Goal: Information Seeking & Learning: Learn about a topic

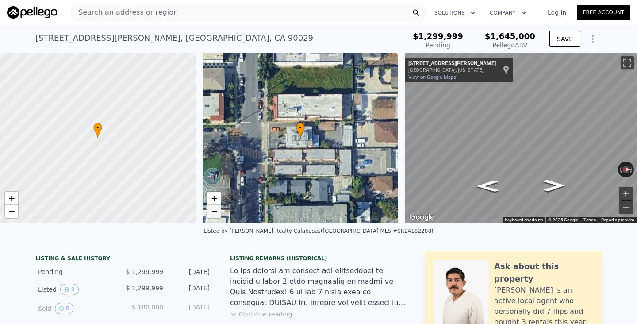
click at [215, 210] on span "−" at bounding box center [214, 211] width 6 height 11
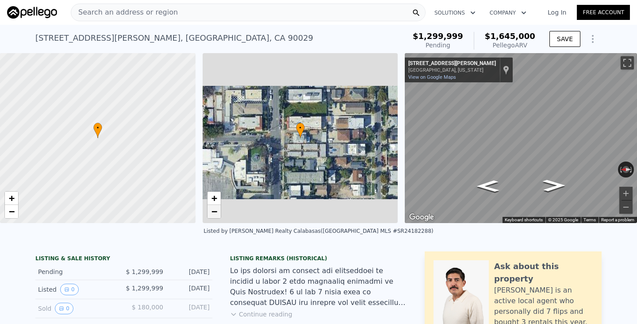
click at [215, 210] on span "−" at bounding box center [214, 211] width 6 height 11
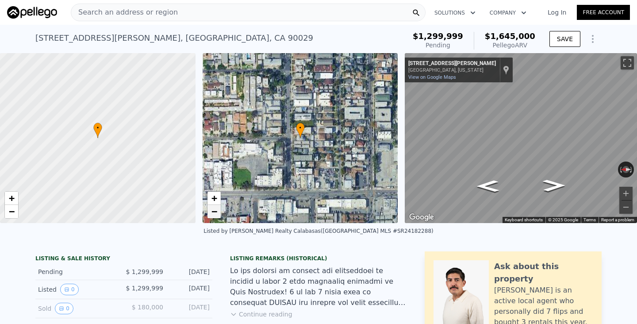
click at [215, 210] on span "−" at bounding box center [214, 211] width 6 height 11
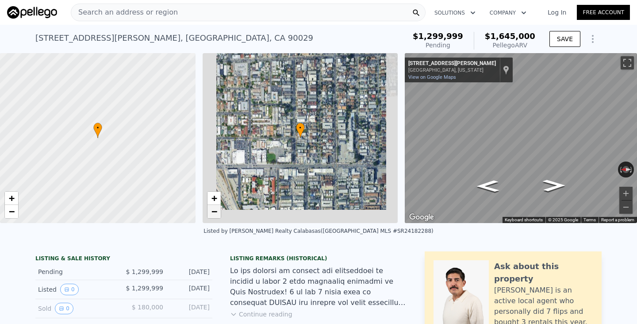
click at [215, 210] on span "−" at bounding box center [214, 211] width 6 height 11
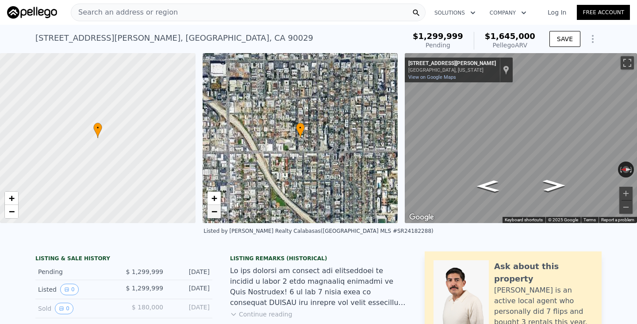
click at [215, 210] on span "−" at bounding box center [214, 211] width 6 height 11
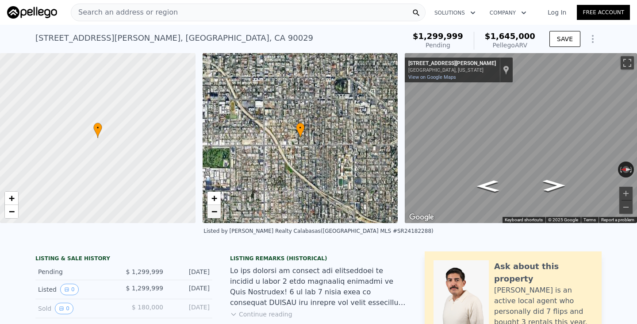
click at [215, 210] on span "−" at bounding box center [214, 211] width 6 height 11
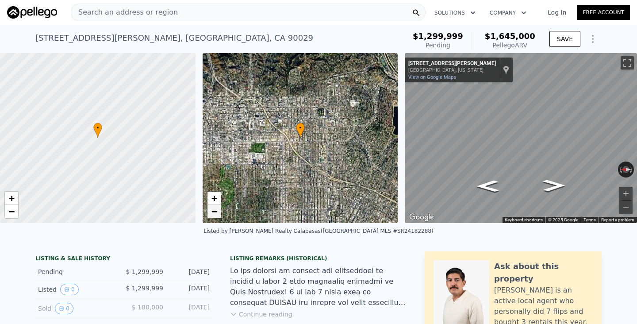
click at [215, 210] on span "−" at bounding box center [214, 211] width 6 height 11
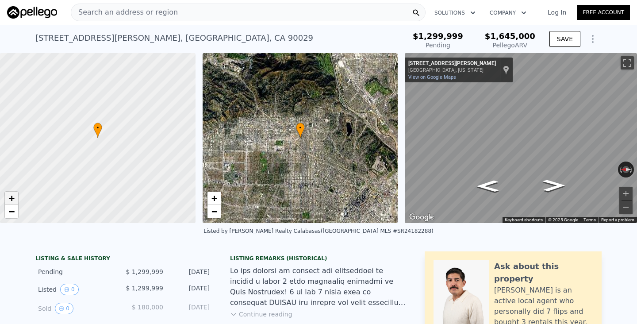
click at [11, 200] on span "+" at bounding box center [12, 197] width 6 height 11
click at [11, 199] on span "+" at bounding box center [12, 197] width 6 height 11
click at [361, 126] on div "• + − • + − ← Move left → Move right ↑ Move up ↓ Move down + Zoom in - Zoom out…" at bounding box center [318, 138] width 637 height 170
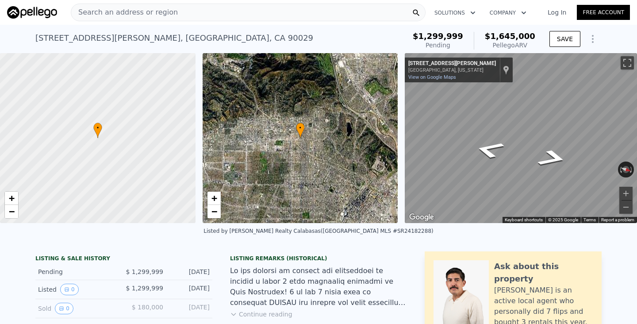
click at [402, 103] on div "← Move left → Move right ↑ Move up ↓ Move down + Zoom in - Zoom out [STREET_ADD…" at bounding box center [517, 138] width 232 height 170
click at [403, 86] on div "← Move left → Move right ↑ Move up ↓ Move down + Zoom in - Zoom out [STREET_ADD…" at bounding box center [517, 138] width 232 height 170
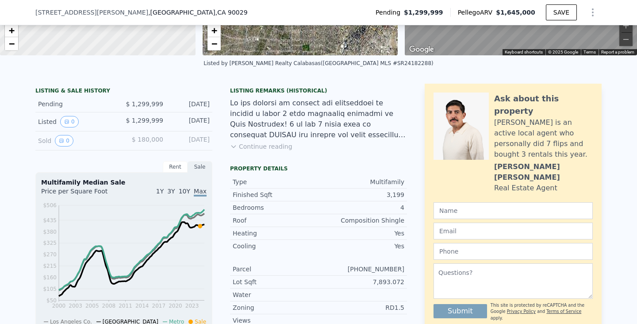
scroll to position [166, 0]
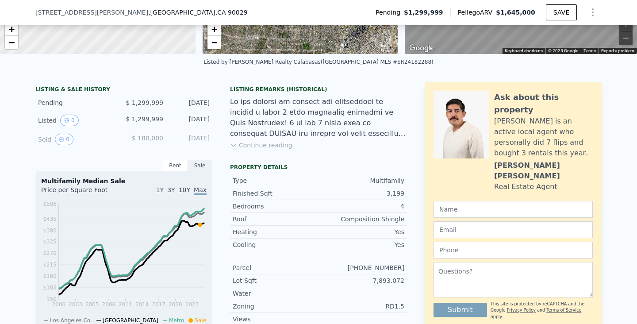
click at [260, 143] on button "Continue reading" at bounding box center [261, 145] width 62 height 9
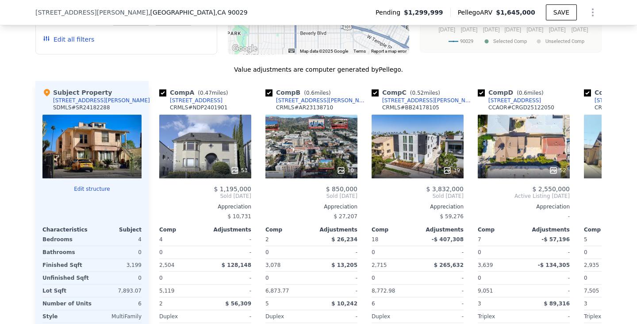
scroll to position [1003, 0]
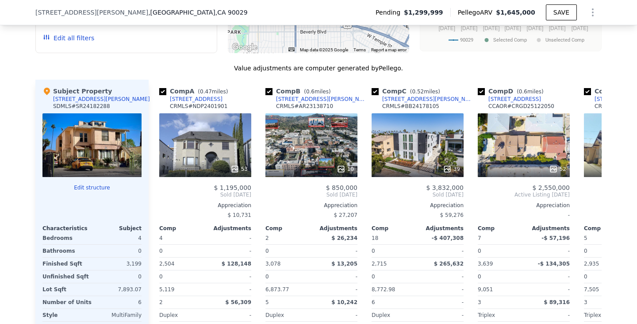
click at [124, 113] on div at bounding box center [91, 145] width 99 height 64
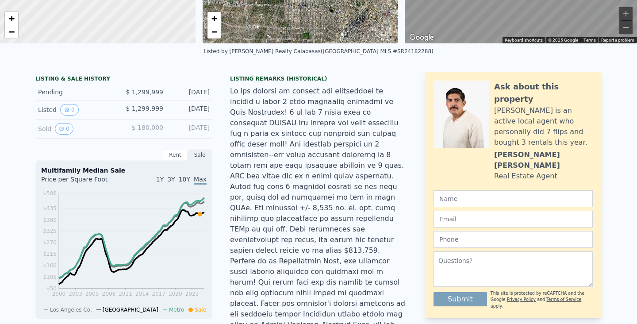
scroll to position [0, 0]
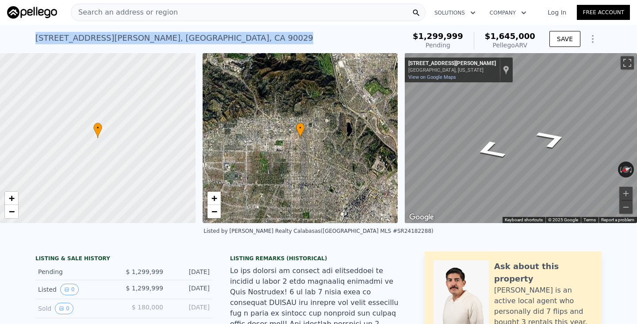
drag, startPoint x: 35, startPoint y: 37, endPoint x: 138, endPoint y: 44, distance: 102.9
click at [138, 44] on div "[STREET_ADDRESS][PERSON_NAME] Pending from $1.300m (~ARV $1.645m )" at bounding box center [218, 40] width 367 height 25
copy div "[STREET_ADDRESS][PERSON_NAME]"
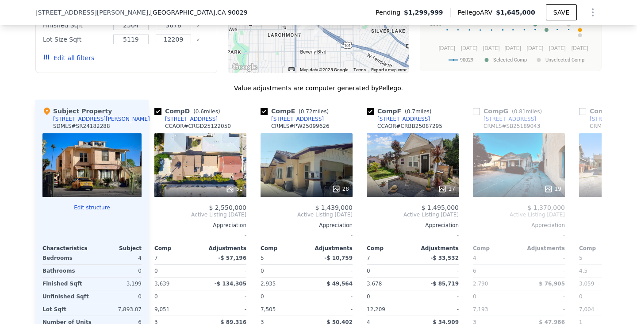
scroll to position [992, 0]
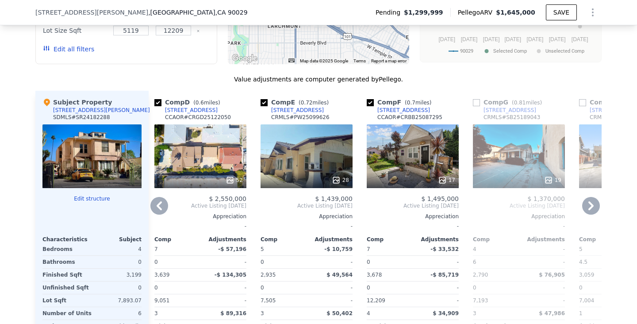
click at [209, 124] on div "52" at bounding box center [200, 156] width 92 height 64
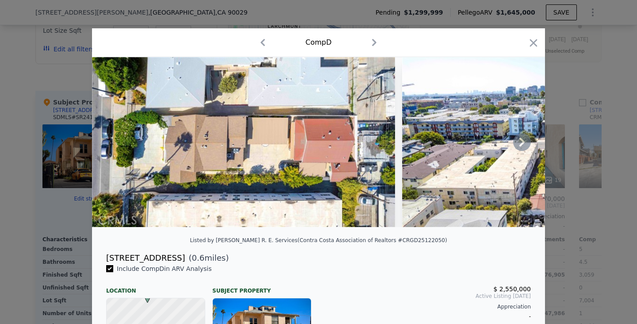
click at [527, 142] on icon at bounding box center [522, 142] width 18 height 18
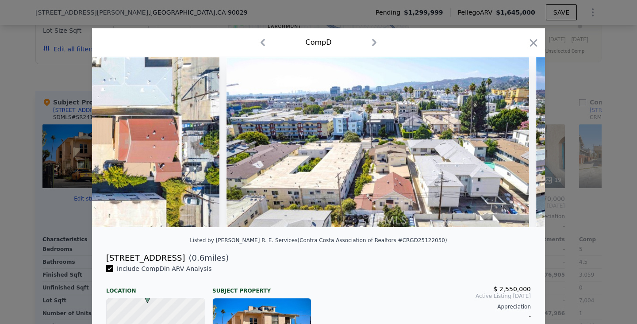
scroll to position [0, 212]
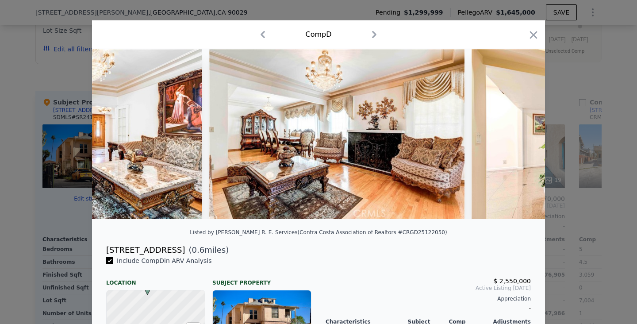
scroll to position [4, 0]
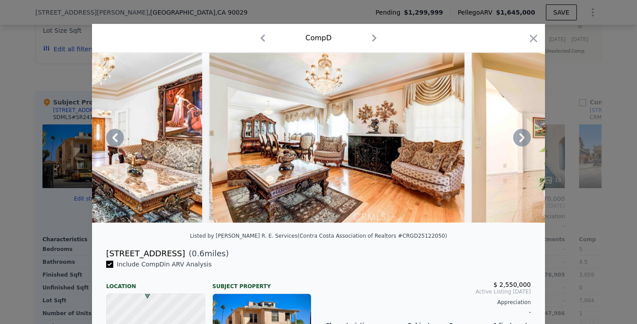
click at [521, 135] on icon at bounding box center [521, 137] width 5 height 9
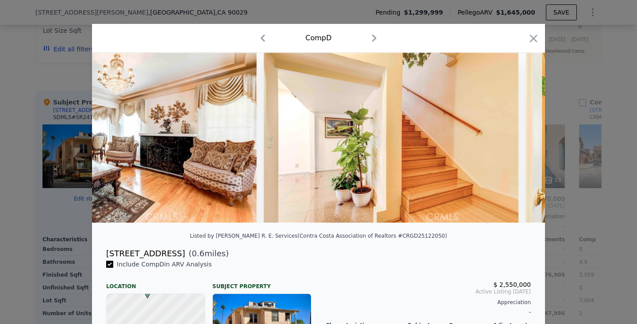
scroll to position [0, 8151]
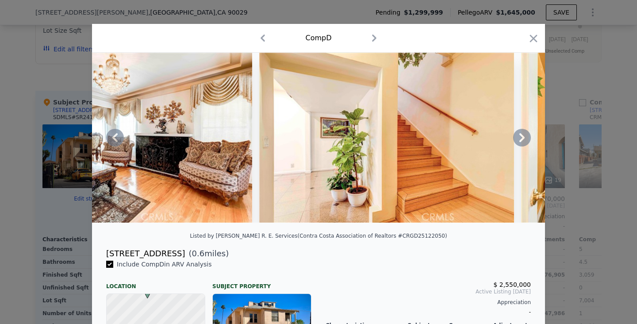
click at [517, 138] on icon at bounding box center [522, 138] width 18 height 18
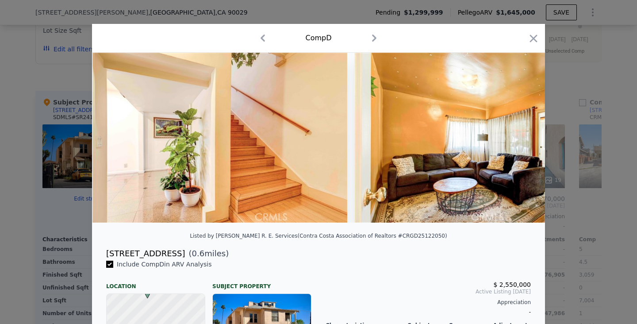
scroll to position [0, 8363]
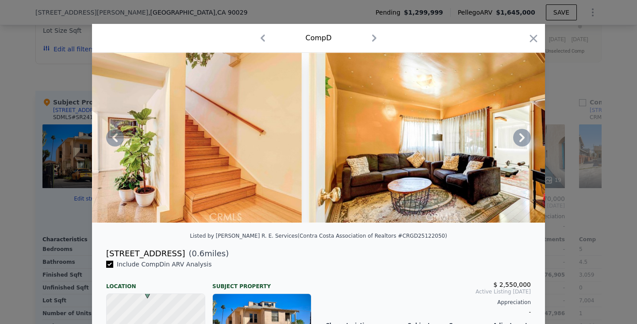
click at [517, 138] on icon at bounding box center [522, 138] width 18 height 18
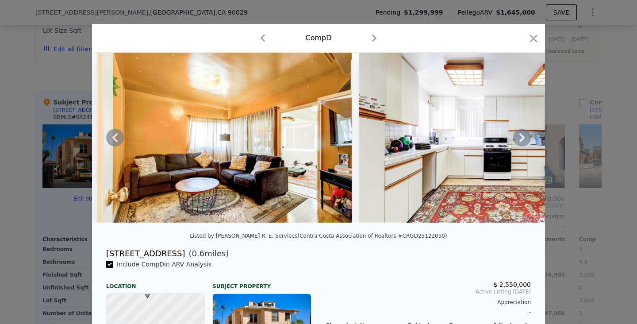
click at [517, 137] on icon at bounding box center [522, 138] width 18 height 18
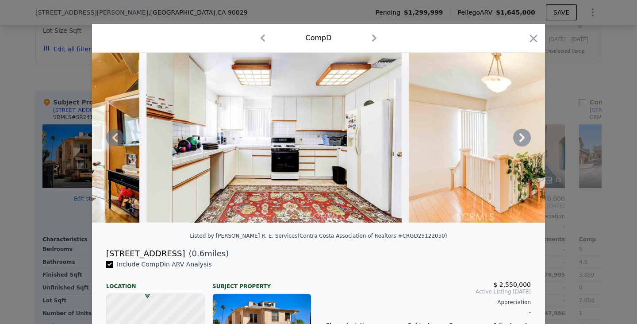
click at [518, 137] on icon at bounding box center [522, 138] width 18 height 18
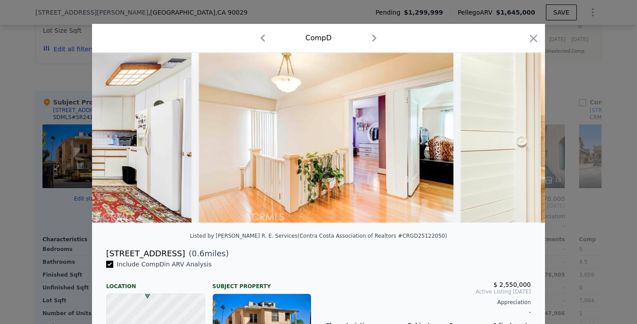
click at [518, 137] on img at bounding box center [587, 138] width 255 height 170
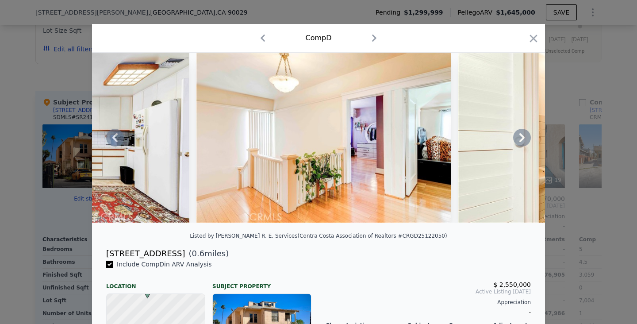
click at [518, 137] on icon at bounding box center [522, 138] width 18 height 18
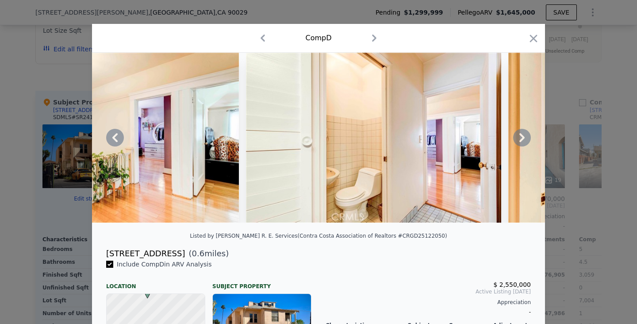
click at [518, 138] on icon at bounding box center [522, 138] width 18 height 18
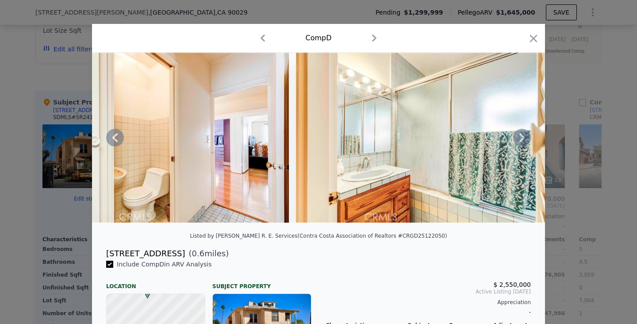
click at [518, 137] on icon at bounding box center [522, 138] width 18 height 18
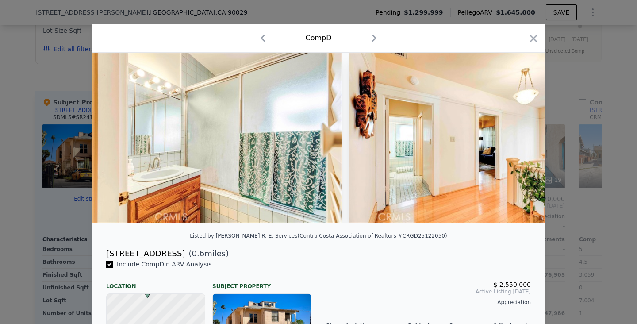
scroll to position [0, 9637]
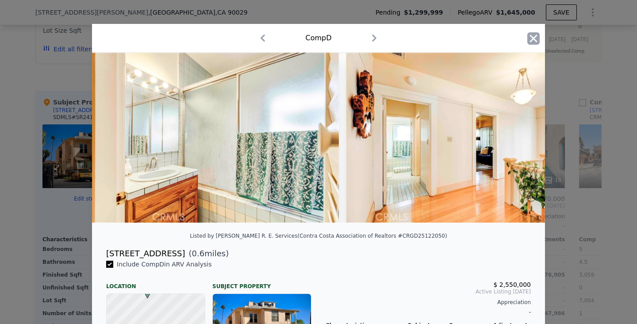
click at [533, 37] on icon "button" at bounding box center [533, 38] width 12 height 12
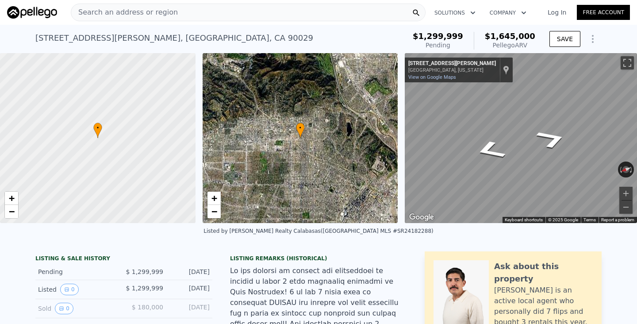
click at [205, 10] on div "Search an address or region" at bounding box center [248, 13] width 355 height 18
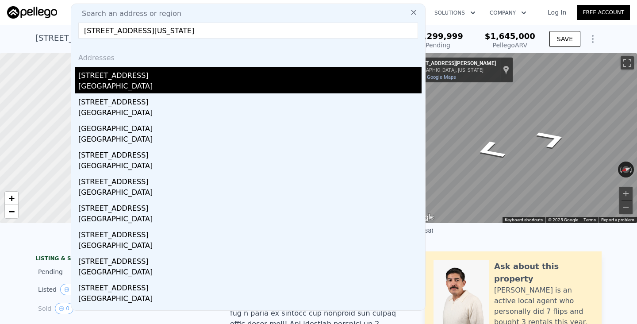
type input "[STREET_ADDRESS][US_STATE]"
click at [124, 80] on div "[STREET_ADDRESS]" at bounding box center [249, 74] width 343 height 14
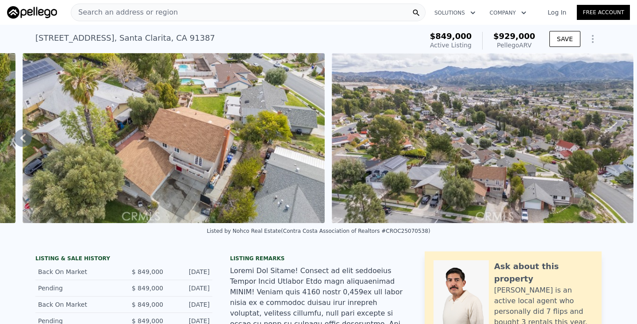
click at [224, 4] on div "Search an address or region" at bounding box center [248, 13] width 355 height 18
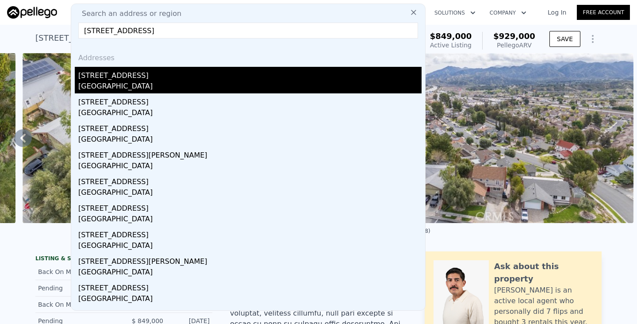
type input "[STREET_ADDRESS]"
click at [234, 90] on div "[GEOGRAPHIC_DATA]" at bounding box center [249, 87] width 343 height 12
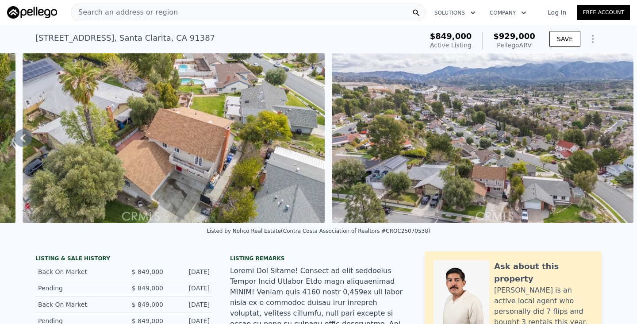
type input "4"
type input "1"
type input "2"
type input "1087"
type input "1640"
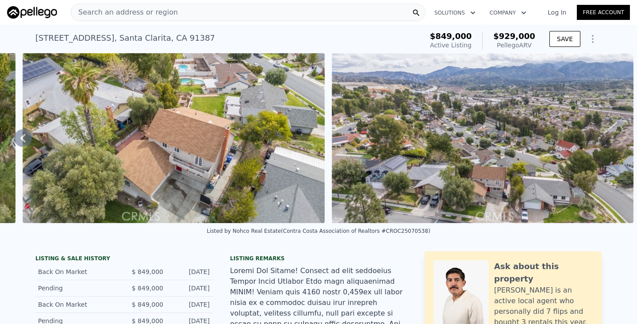
type input "6119"
type input "9193"
type input "$ 786,000"
type input "$ 46,816"
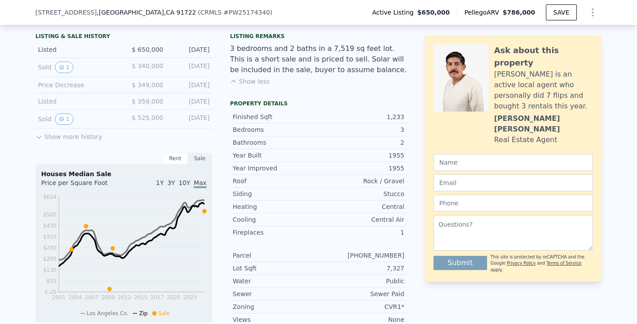
scroll to position [223, 0]
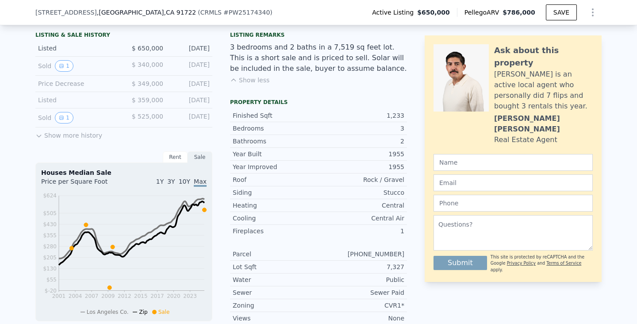
click at [258, 78] on button "Show less" at bounding box center [249, 80] width 39 height 9
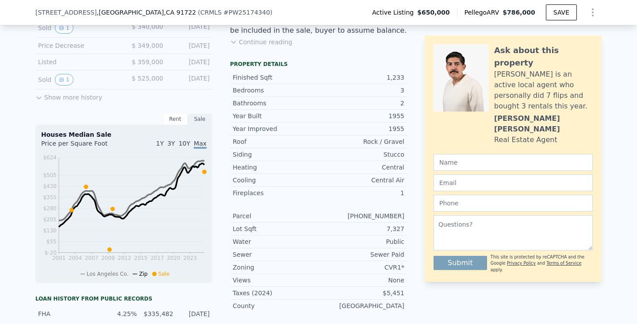
scroll to position [0, 0]
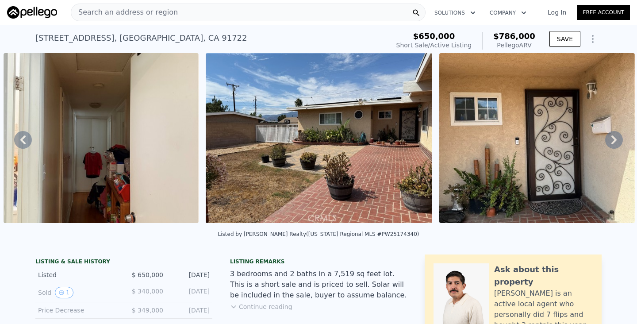
click at [225, 12] on div "Search an address or region" at bounding box center [248, 13] width 355 height 18
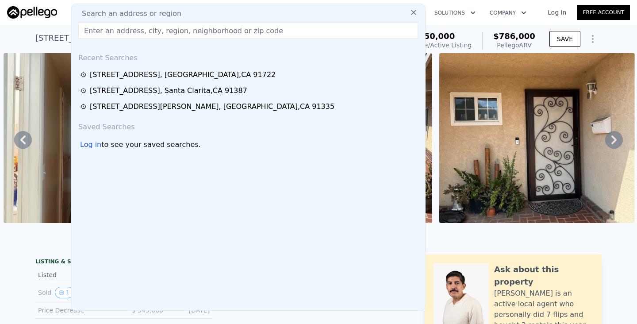
click at [218, 32] on input "text" at bounding box center [248, 31] width 340 height 16
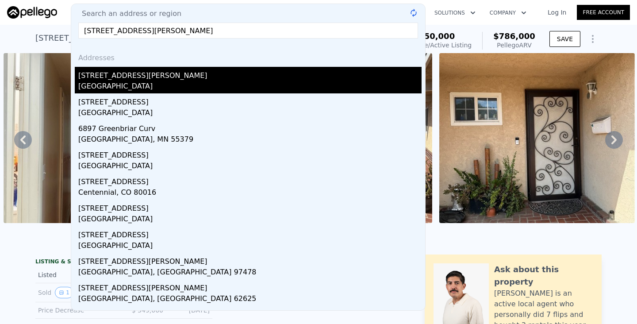
type input "[STREET_ADDRESS][PERSON_NAME]"
click at [146, 79] on div "[STREET_ADDRESS][PERSON_NAME]" at bounding box center [249, 74] width 343 height 14
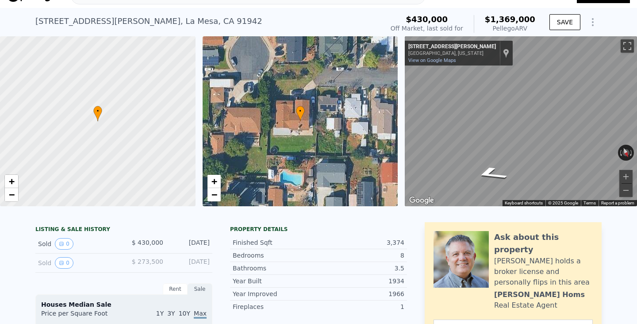
scroll to position [17, 0]
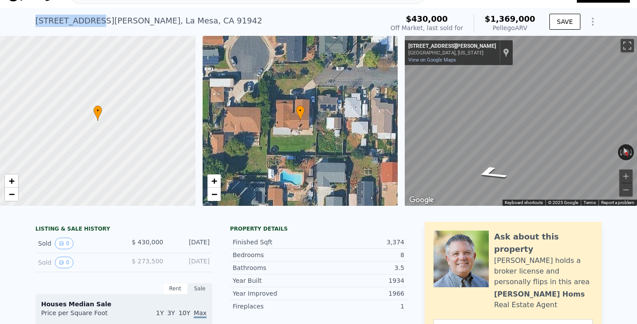
drag, startPoint x: 97, startPoint y: 21, endPoint x: 32, endPoint y: 21, distance: 65.5
click at [32, 21] on div "[STREET_ADDRESS][PERSON_NAME] Sold [DATE] for $430k (~ARV $1.369m ) $430,000 Of…" at bounding box center [318, 22] width 637 height 28
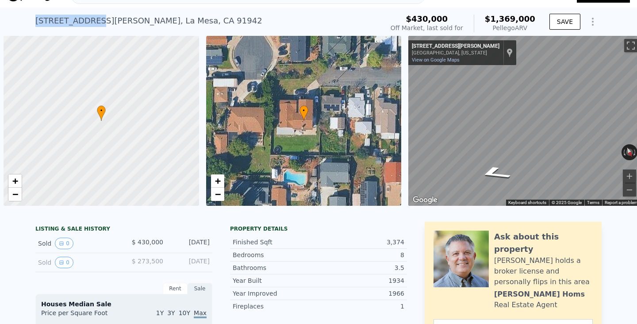
scroll to position [0, 4]
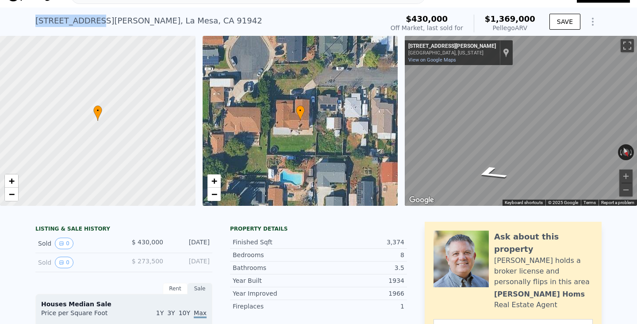
copy div "[STREET_ADDRESS][PERSON_NAME]"
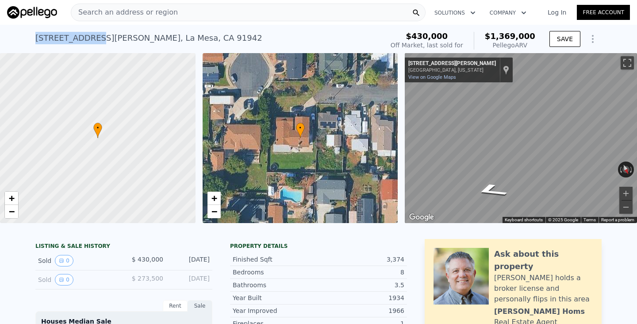
click at [179, 13] on div "Search an address or region" at bounding box center [248, 13] width 355 height 18
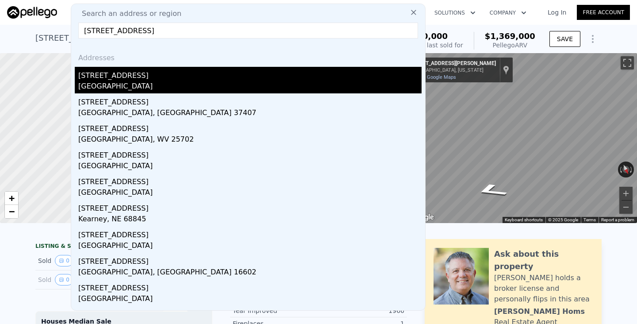
type input "[STREET_ADDRESS]"
click at [145, 77] on div "[STREET_ADDRESS]" at bounding box center [249, 74] width 343 height 14
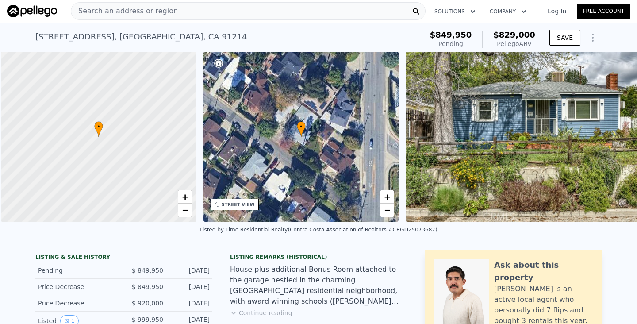
scroll to position [0, 4]
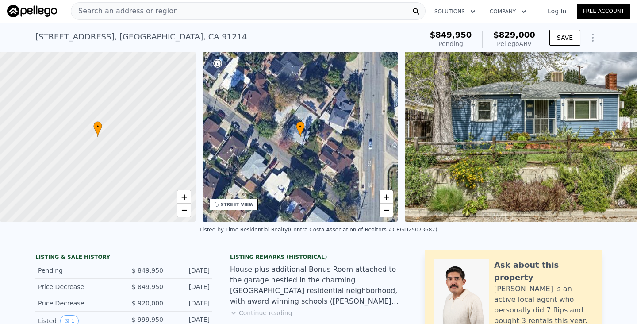
click at [172, 12] on div "Search an address or region" at bounding box center [248, 11] width 355 height 18
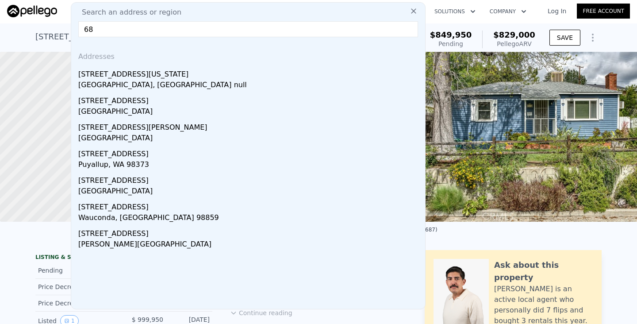
type input "6"
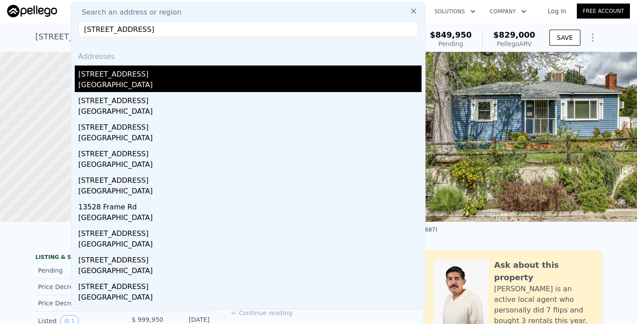
type input "[STREET_ADDRESS]"
click at [170, 84] on div "[GEOGRAPHIC_DATA]" at bounding box center [249, 86] width 343 height 12
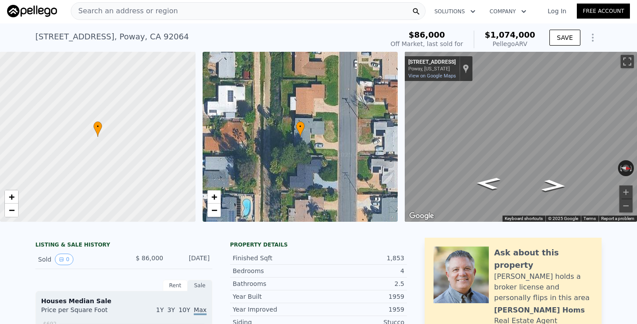
click at [175, 12] on div "Search an address or region" at bounding box center [248, 11] width 355 height 18
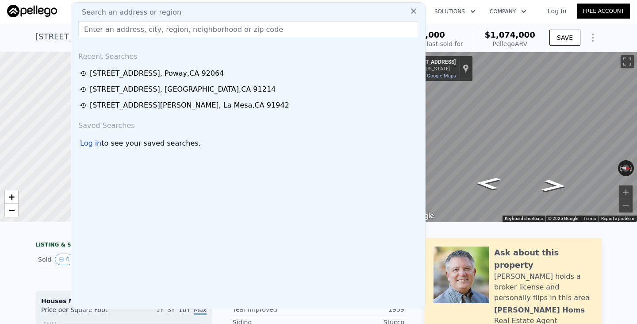
click at [39, 42] on div "[STREET_ADDRESS]" at bounding box center [111, 37] width 153 height 12
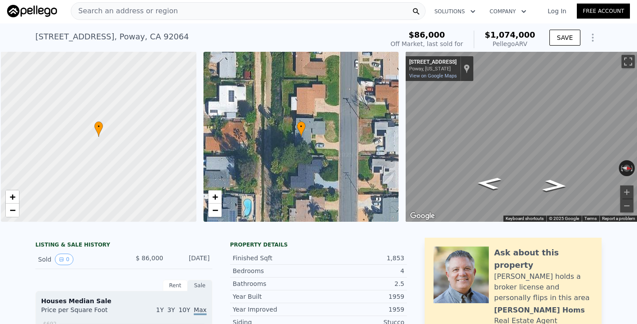
scroll to position [0, 4]
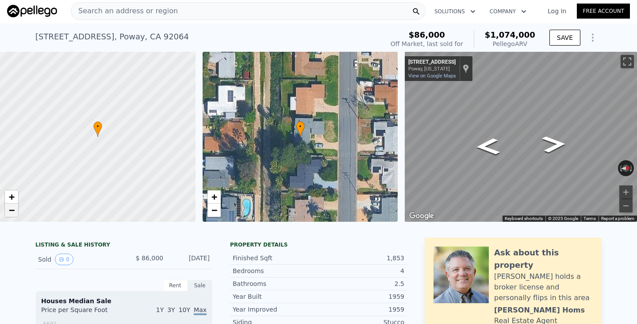
click at [11, 204] on span "−" at bounding box center [12, 209] width 6 height 11
click at [625, 192] on button "Zoom in" at bounding box center [625, 191] width 13 height 13
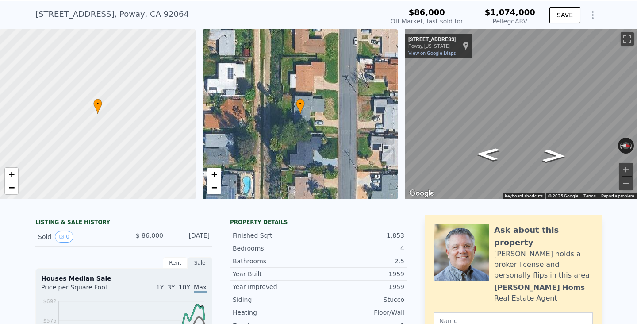
scroll to position [0, 0]
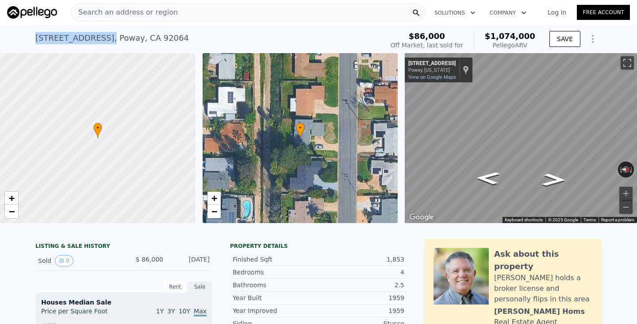
drag, startPoint x: 96, startPoint y: 38, endPoint x: 32, endPoint y: 34, distance: 63.9
click at [31, 34] on div "[STREET_ADDRESS] Sold [DATE] for $86k (~ARV $1.074m ) $86,000 Off Market, last …" at bounding box center [318, 39] width 637 height 28
click at [65, 32] on div "[STREET_ADDRESS]" at bounding box center [111, 38] width 153 height 12
drag, startPoint x: 96, startPoint y: 39, endPoint x: 35, endPoint y: 36, distance: 61.5
click at [35, 36] on div "[STREET_ADDRESS] Sold [DATE] for $86k (~ARV $1.074m ) $86,000 Off Market, last …" at bounding box center [318, 39] width 637 height 28
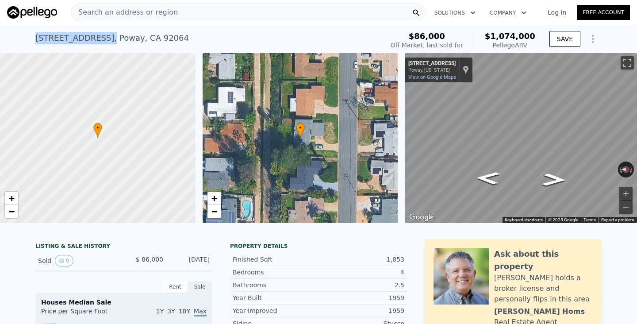
copy div "[STREET_ADDRESS] ,"
click at [190, 11] on div "Search an address or region" at bounding box center [248, 13] width 355 height 18
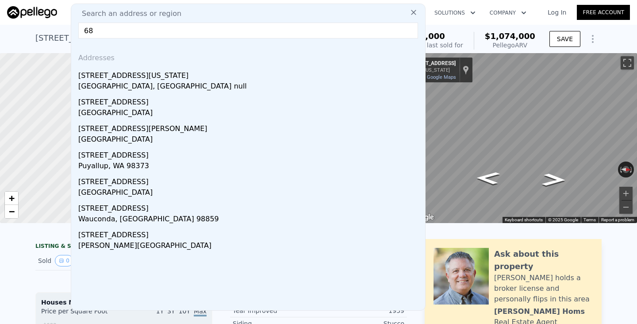
type input "6"
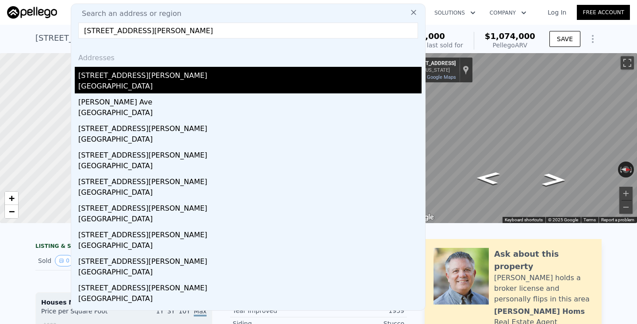
type input "[STREET_ADDRESS][PERSON_NAME]"
click at [204, 83] on div "[GEOGRAPHIC_DATA]" at bounding box center [249, 87] width 343 height 12
type input "5"
type input "8"
type input "3.5"
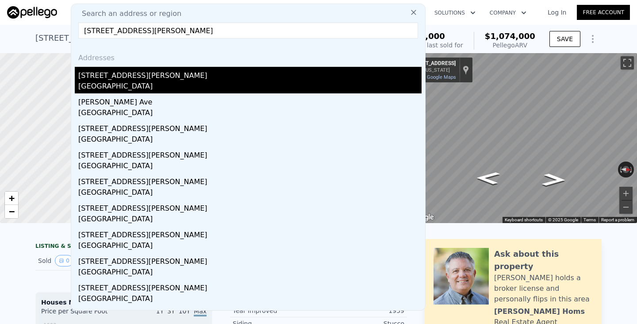
type input "4"
type input "2548"
type input "2612"
type input "5900"
type input "6000"
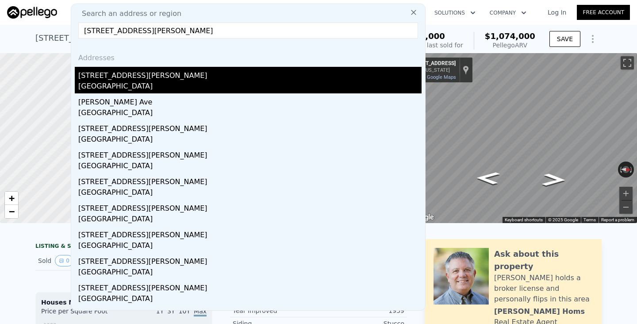
type input "$ 1,369,000"
type input "8"
type input "$ 821,427"
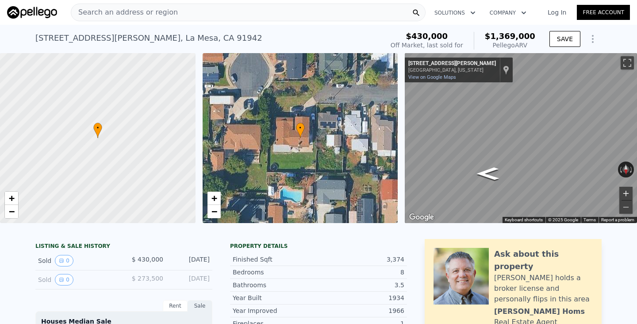
click at [625, 192] on button "Zoom in" at bounding box center [625, 193] width 13 height 13
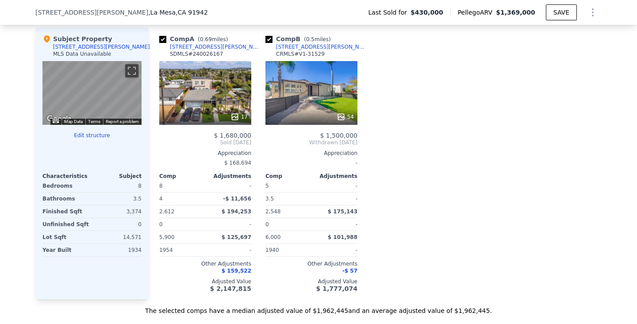
scroll to position [903, 0]
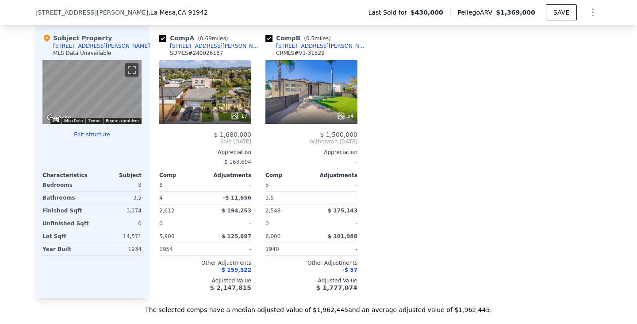
click at [314, 102] on div "54" at bounding box center [311, 92] width 92 height 64
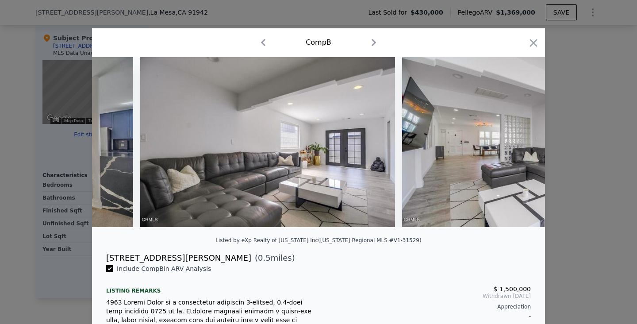
scroll to position [0, 2573]
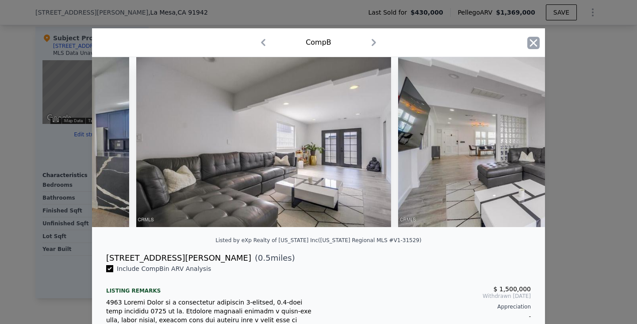
click at [534, 37] on icon "button" at bounding box center [533, 43] width 12 height 12
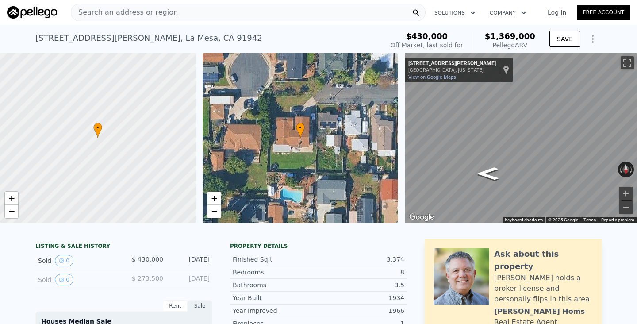
click at [285, 8] on div "Search an address or region" at bounding box center [248, 13] width 355 height 18
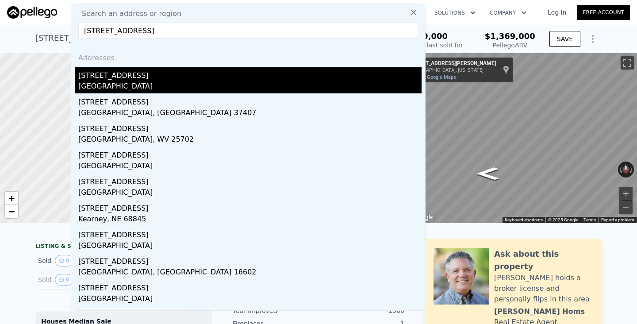
type input "[STREET_ADDRESS]"
click at [162, 84] on div "[GEOGRAPHIC_DATA]" at bounding box center [249, 87] width 343 height 12
type input "1"
type input "3"
type input "1"
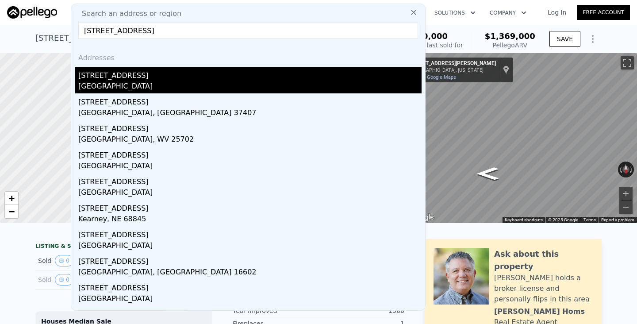
type input "3"
type input "652"
type input "1043"
type input "3286"
type input "6700"
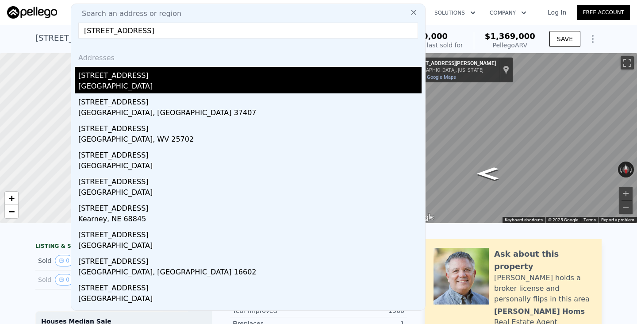
type input "$ 829,000"
type input "6"
type input "-$ 123,913"
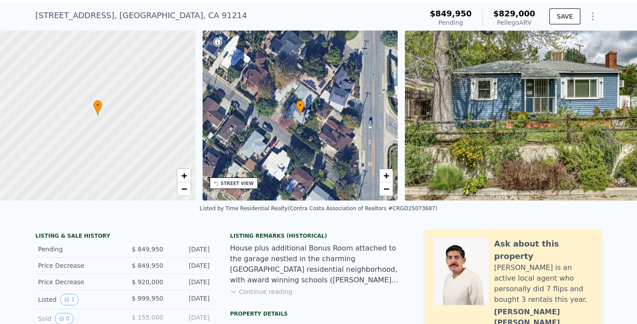
scroll to position [3, 0]
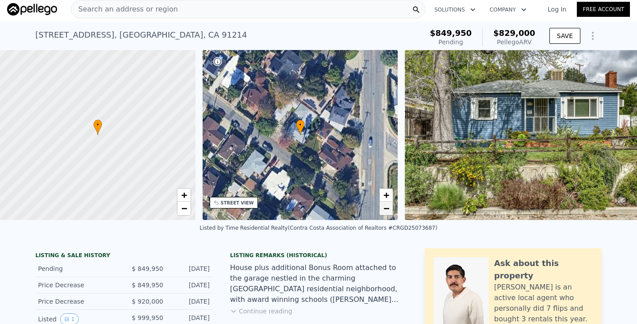
click at [384, 207] on span "−" at bounding box center [386, 208] width 6 height 11
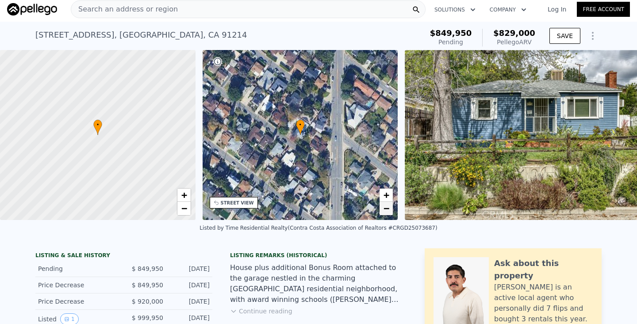
click at [384, 207] on span "−" at bounding box center [386, 208] width 6 height 11
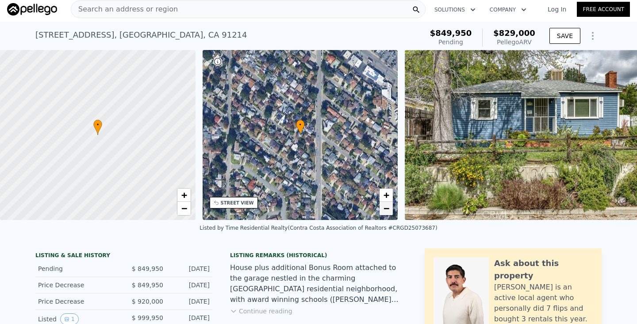
click at [384, 207] on span "−" at bounding box center [386, 208] width 6 height 11
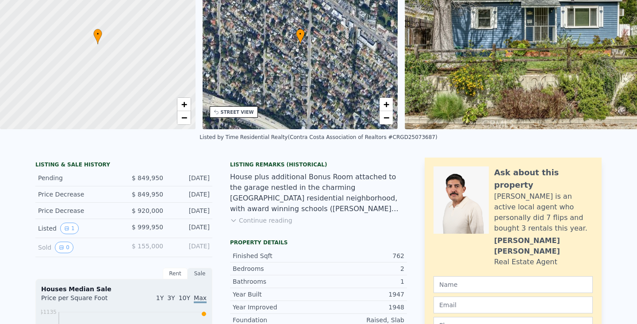
scroll to position [0, 0]
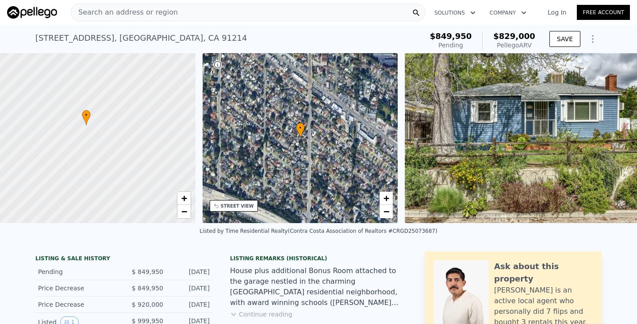
drag, startPoint x: 142, startPoint y: 179, endPoint x: 45, endPoint y: 100, distance: 125.4
click at [44, 100] on div at bounding box center [87, 127] width 234 height 204
drag, startPoint x: 147, startPoint y: 194, endPoint x: 134, endPoint y: 139, distance: 56.8
click at [134, 139] on div at bounding box center [94, 133] width 234 height 204
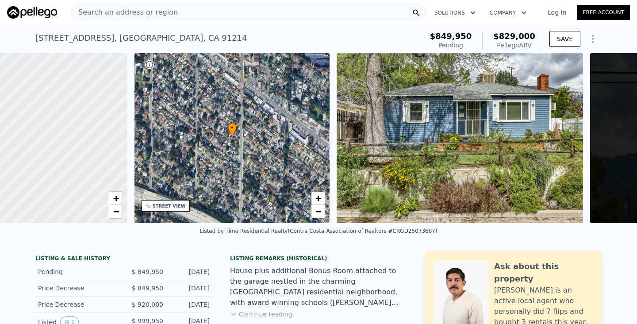
scroll to position [0, 4]
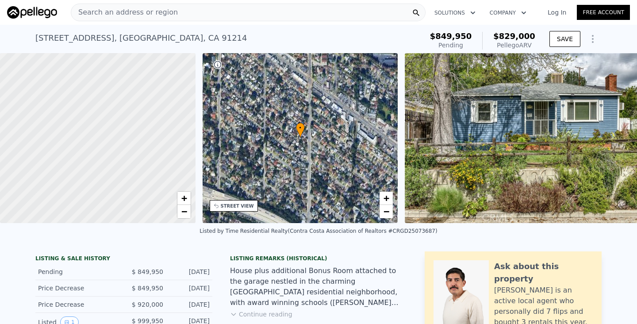
click at [199, 13] on div "Search an address or region" at bounding box center [248, 13] width 355 height 18
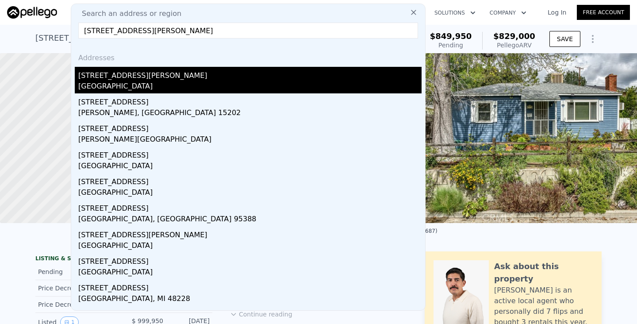
type input "[STREET_ADDRESS][PERSON_NAME]"
click at [156, 84] on div "[GEOGRAPHIC_DATA]" at bounding box center [249, 87] width 343 height 12
type input "5"
type input "8"
type input "3.5"
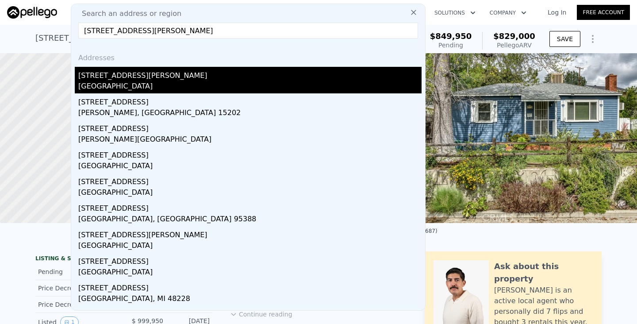
type input "4"
type input "2548"
type input "2612"
type input "5900"
type input "6000"
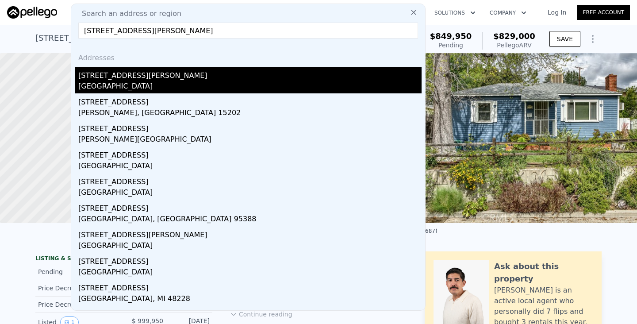
type input "$ 1,369,000"
type input "8"
type input "$ 821,427"
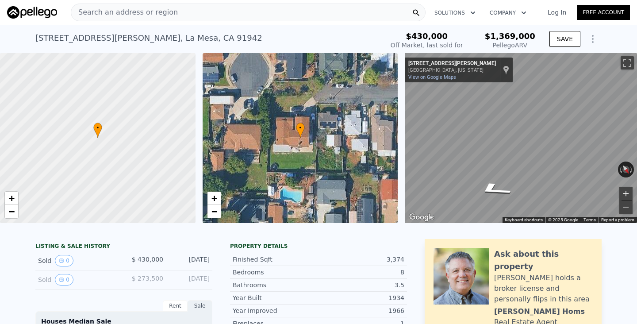
click at [629, 194] on button "Zoom in" at bounding box center [625, 193] width 13 height 13
click at [357, 138] on div "• + − • + − ← Move left → Move right ↑ Move up ↓ Move down + Zoom in - Zoom out…" at bounding box center [318, 138] width 637 height 170
click at [628, 192] on button "Zoom in" at bounding box center [625, 193] width 13 height 13
click at [247, 22] on div "Search an address or region Solutions Company Open main menu Log In Free Account" at bounding box center [318, 12] width 623 height 21
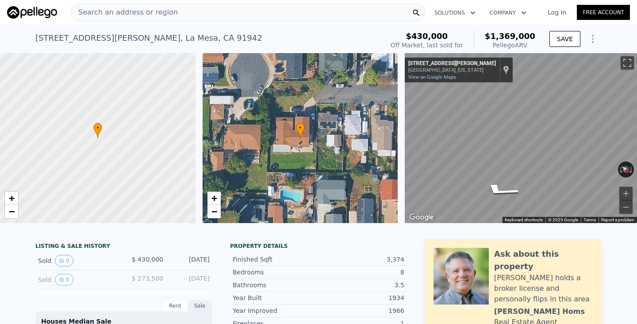
click at [237, 14] on div "Search an address or region" at bounding box center [248, 13] width 355 height 18
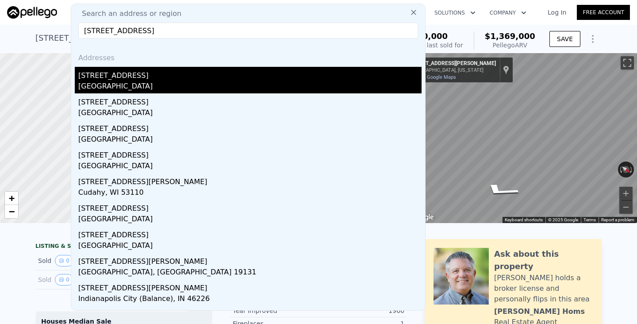
type input "[STREET_ADDRESS]"
click at [142, 86] on div "[GEOGRAPHIC_DATA]" at bounding box center [249, 87] width 343 height 12
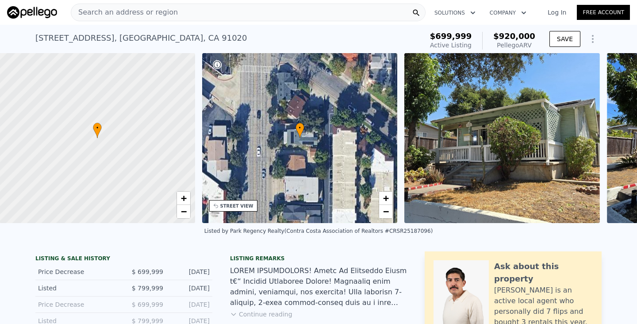
scroll to position [0, 4]
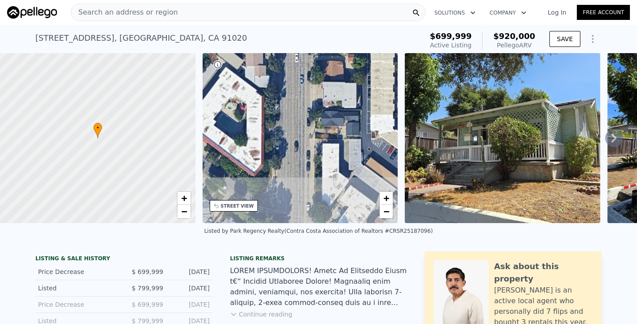
drag, startPoint x: 279, startPoint y: 165, endPoint x: 315, endPoint y: 69, distance: 102.3
click at [316, 69] on div "• + −" at bounding box center [300, 138] width 195 height 170
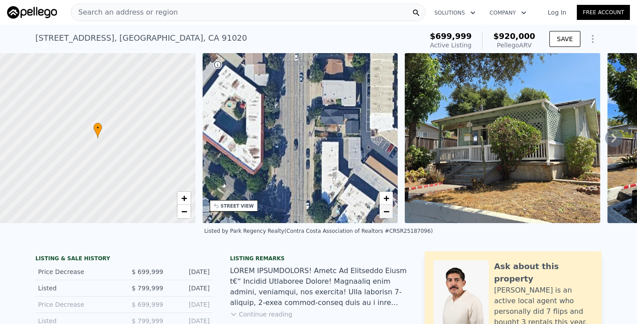
click at [384, 209] on span "−" at bounding box center [386, 211] width 6 height 11
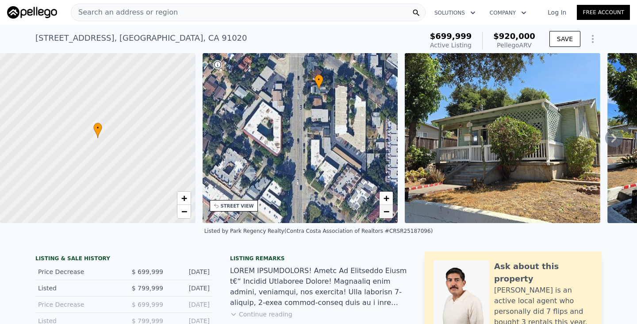
click at [384, 209] on span "−" at bounding box center [386, 211] width 6 height 11
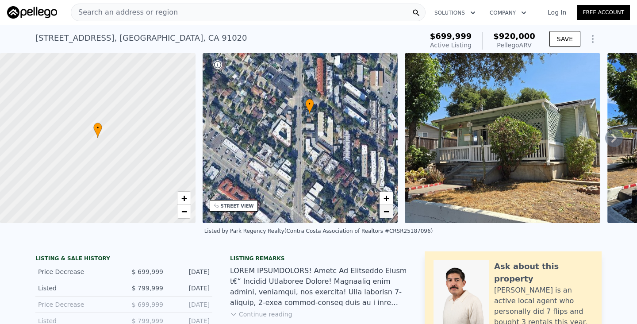
click at [384, 209] on span "−" at bounding box center [386, 211] width 6 height 11
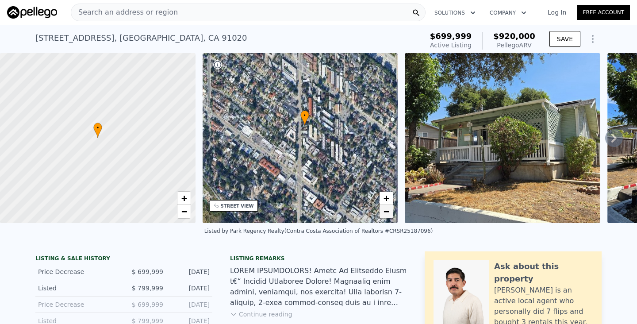
click at [384, 209] on span "−" at bounding box center [386, 211] width 6 height 11
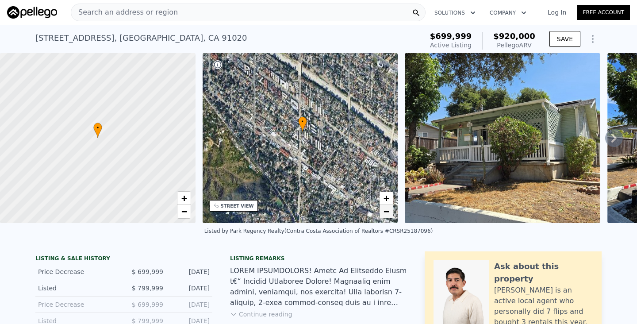
click at [384, 209] on span "−" at bounding box center [386, 211] width 6 height 11
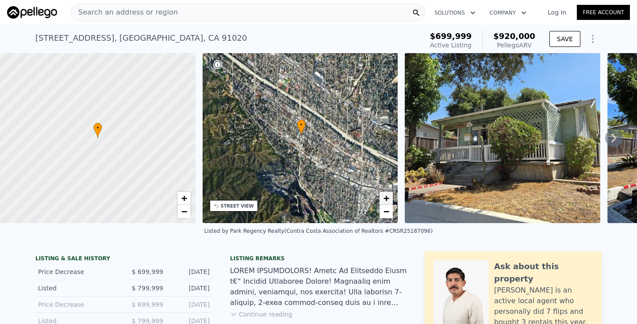
click at [387, 198] on span "+" at bounding box center [386, 197] width 6 height 11
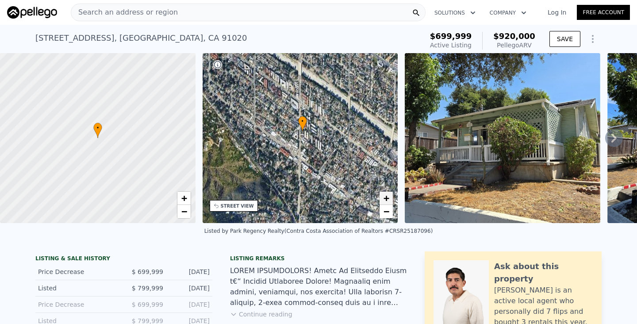
click at [387, 198] on span "+" at bounding box center [386, 197] width 6 height 11
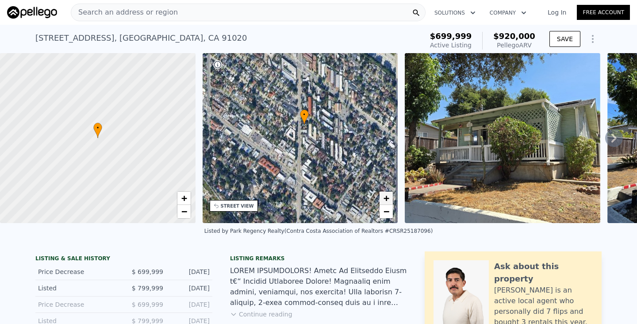
click at [387, 198] on span "+" at bounding box center [386, 197] width 6 height 11
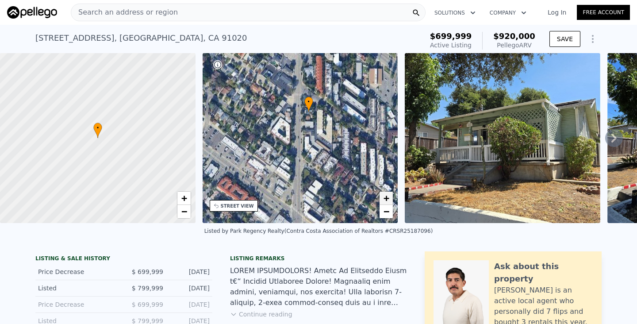
click at [387, 198] on span "+" at bounding box center [386, 197] width 6 height 11
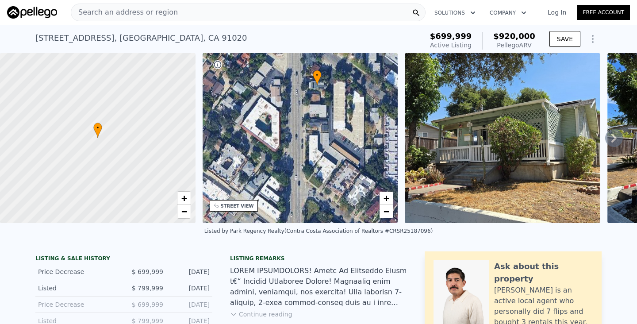
click at [331, 128] on div "• + −" at bounding box center [300, 138] width 195 height 170
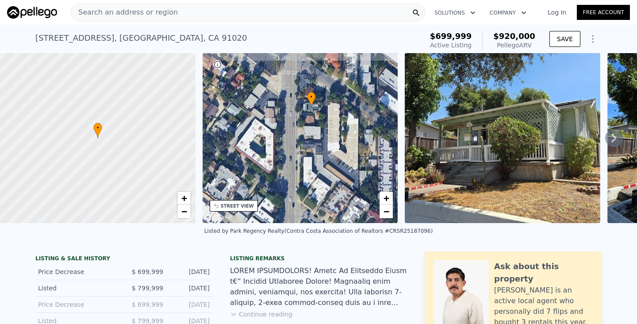
drag, startPoint x: 331, startPoint y: 128, endPoint x: 325, endPoint y: 149, distance: 22.0
click at [325, 150] on div "• + −" at bounding box center [300, 138] width 195 height 170
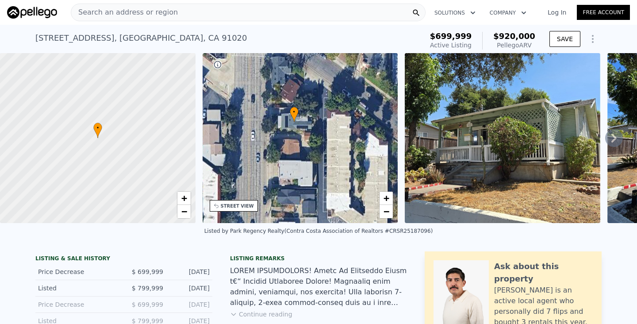
drag, startPoint x: 304, startPoint y: 123, endPoint x: 298, endPoint y: 185, distance: 62.2
click at [298, 185] on div "• + −" at bounding box center [300, 138] width 195 height 170
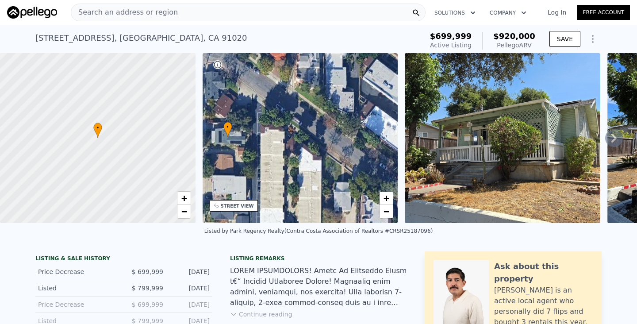
drag, startPoint x: 345, startPoint y: 98, endPoint x: 280, endPoint y: 102, distance: 64.3
click at [280, 101] on div "• + −" at bounding box center [300, 138] width 195 height 170
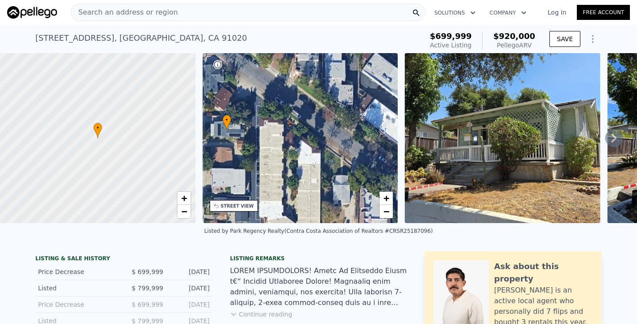
click at [198, 10] on div "Search an address or region" at bounding box center [248, 13] width 355 height 18
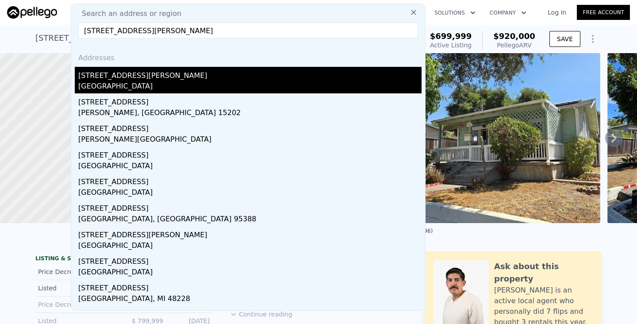
type input "[STREET_ADDRESS][PERSON_NAME]"
click at [164, 80] on div "[STREET_ADDRESS][PERSON_NAME]" at bounding box center [249, 74] width 343 height 14
type input "5"
type input "8"
type input "3.5"
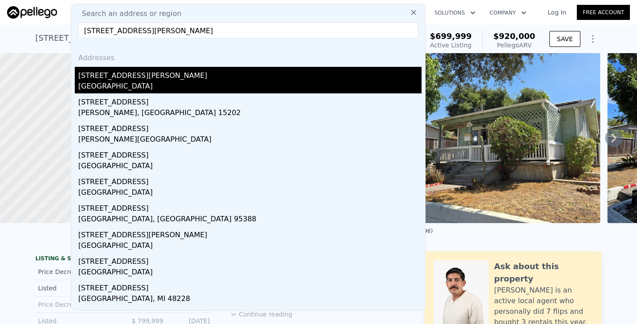
type input "4"
type input "2548"
type input "2612"
type input "5900"
type input "6000"
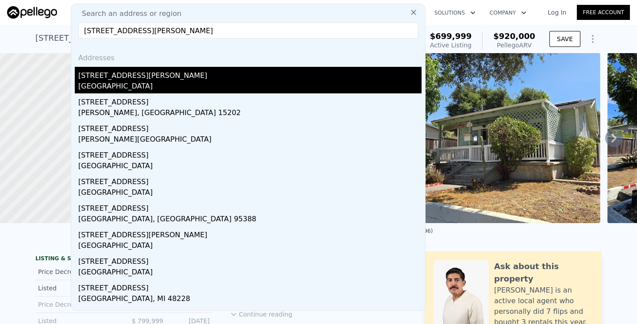
type input "$ 1,369,000"
type input "8"
type input "$ 821,427"
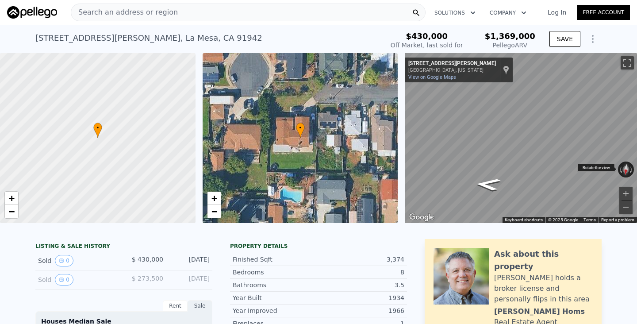
click at [621, 169] on div "← Move left → Move right ↑ Move up ↓ Move down + Zoom in - Zoom out [STREET_ADD…" at bounding box center [521, 138] width 232 height 170
click at [338, 14] on div "Search an address or region" at bounding box center [248, 13] width 355 height 18
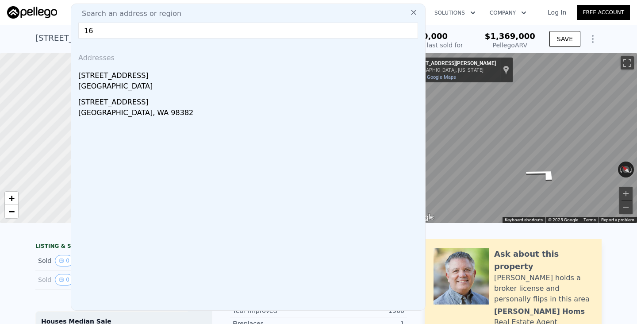
type input "1"
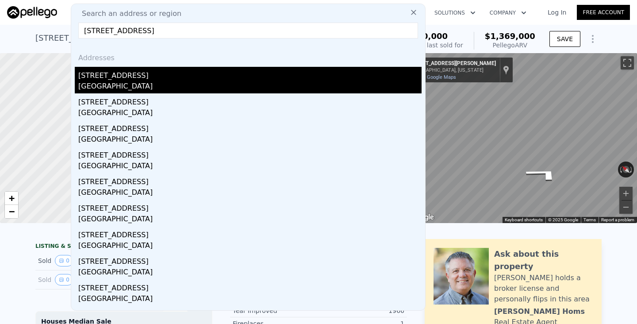
type input "[STREET_ADDRESS]"
click at [122, 82] on div "[GEOGRAPHIC_DATA]" at bounding box center [249, 87] width 343 height 12
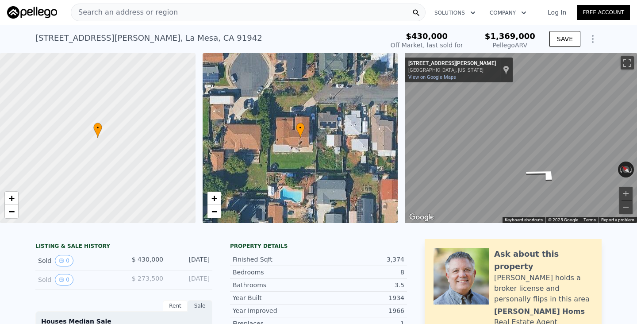
click at [190, 14] on div "Search an address or region" at bounding box center [248, 13] width 355 height 18
type input "3"
type input "4"
type input "1"
type input "3"
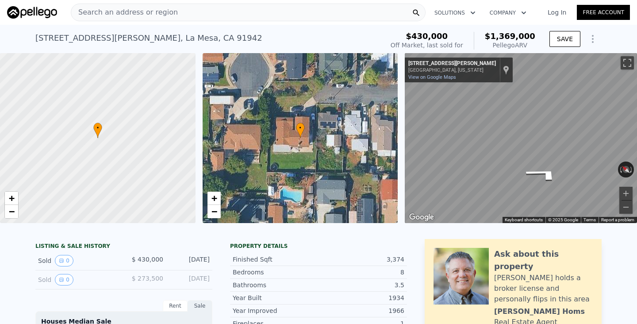
type input "1191"
type input "1624"
type input "7144"
type input "8705"
type input "$ 890,000"
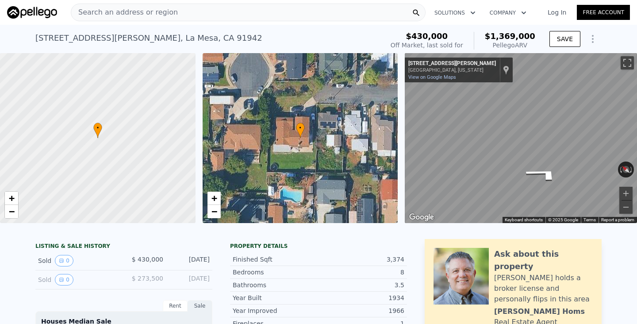
type input "6"
type input "$ 30,004"
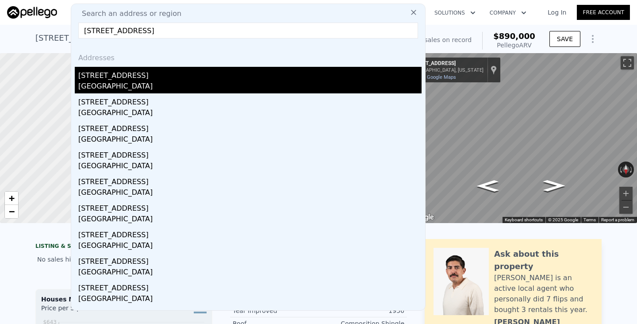
type input "[STREET_ADDRESS]"
click at [182, 85] on div "[GEOGRAPHIC_DATA]" at bounding box center [249, 87] width 343 height 12
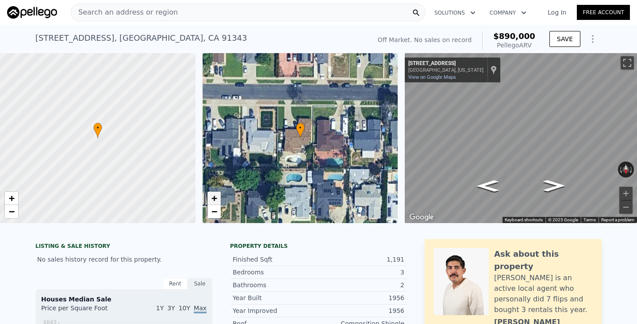
click at [216, 201] on span "+" at bounding box center [214, 197] width 6 height 11
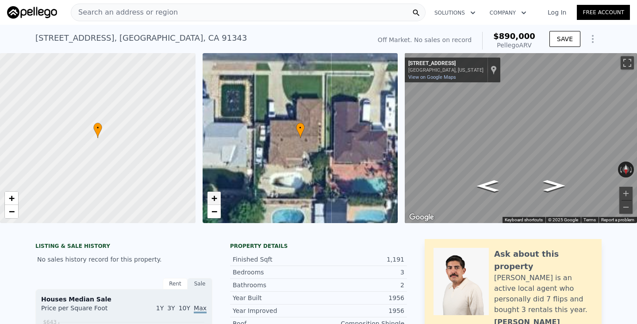
click at [216, 201] on span "+" at bounding box center [214, 197] width 6 height 11
click at [253, 14] on div "Search an address or region" at bounding box center [248, 13] width 355 height 18
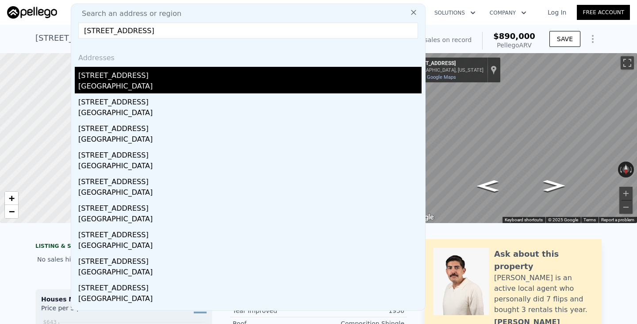
type input "[STREET_ADDRESS]"
click at [185, 74] on div "[STREET_ADDRESS]" at bounding box center [249, 74] width 343 height 14
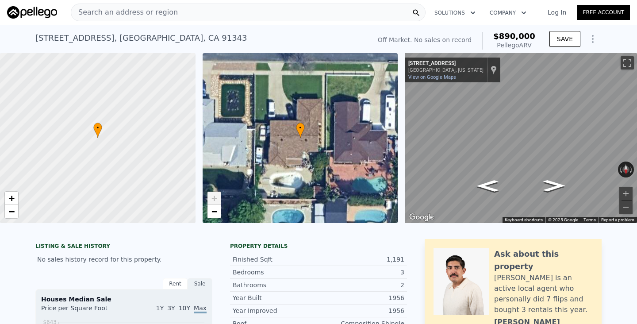
click at [211, 12] on div "Search an address or region" at bounding box center [248, 13] width 355 height 18
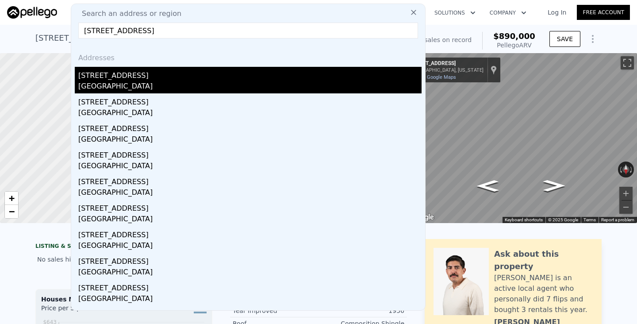
type input "[STREET_ADDRESS]"
click at [119, 80] on div "[STREET_ADDRESS]" at bounding box center [249, 74] width 343 height 14
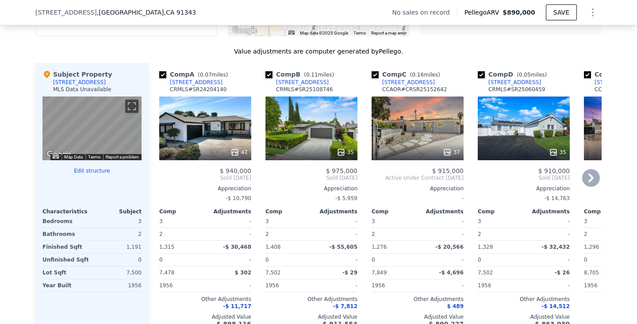
scroll to position [824, 0]
